Goal: Find specific page/section: Find specific page/section

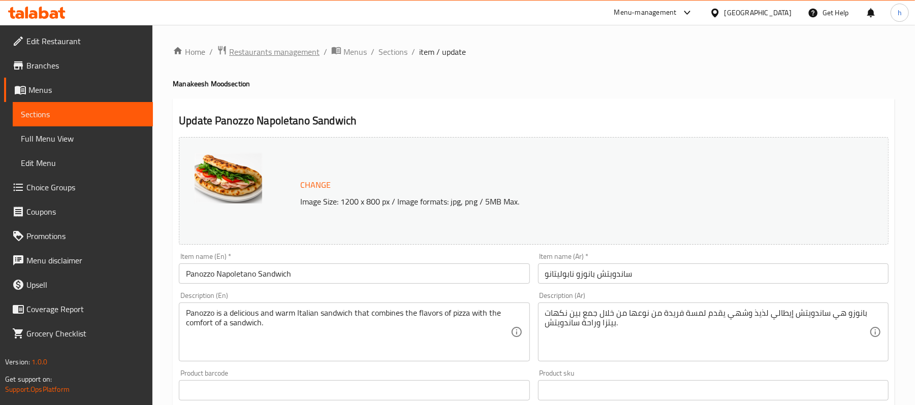
click at [279, 53] on span "Restaurants management" at bounding box center [274, 52] width 90 height 12
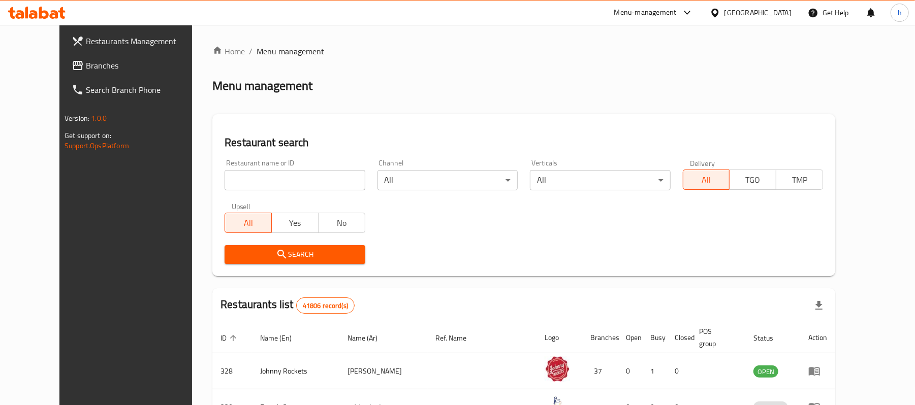
click at [86, 65] on span "Branches" at bounding box center [145, 65] width 118 height 12
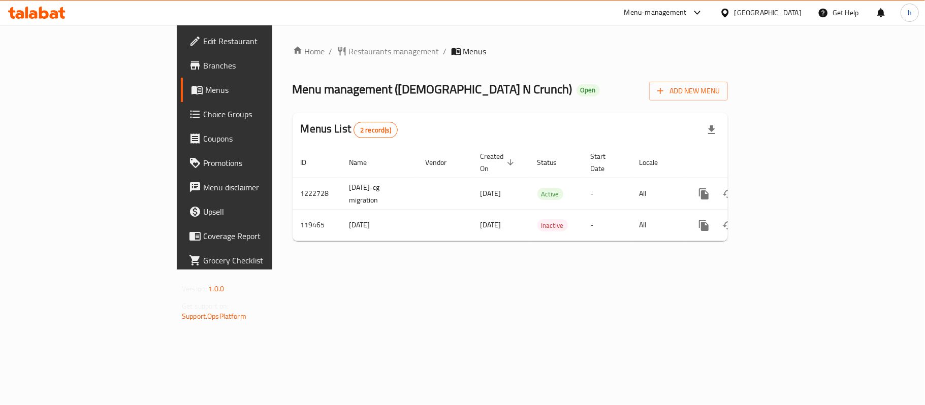
click at [283, 270] on div "Home / Restaurants management / Menus Menu management ( [DEMOGRAPHIC_DATA] N Cr…" at bounding box center [510, 147] width 476 height 245
click at [272, 270] on div "Home / Restaurants management / Menus Menu management ( [DEMOGRAPHIC_DATA] N Cr…" at bounding box center [510, 147] width 476 height 245
